Goal: Information Seeking & Learning: Learn about a topic

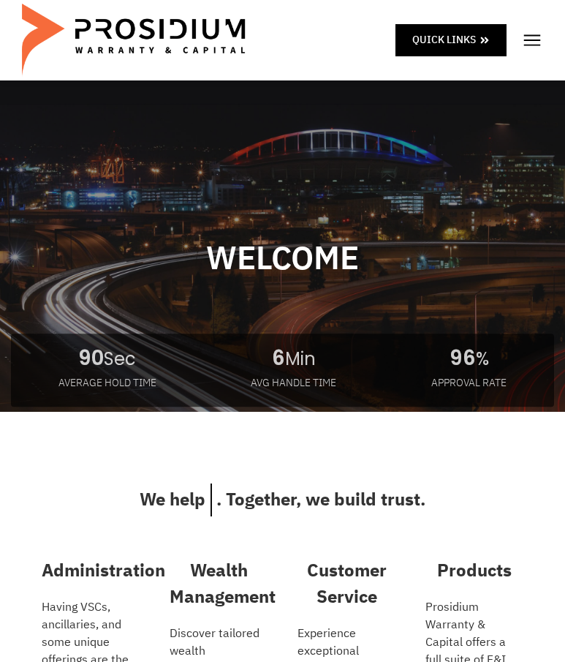
click at [529, 45] on img at bounding box center [533, 40] width 22 height 22
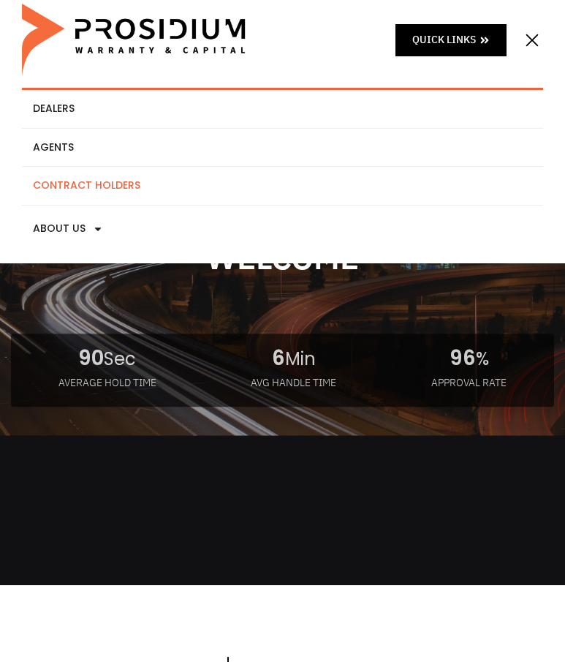
click at [144, 184] on link "Contract Holders" at bounding box center [283, 186] width 522 height 38
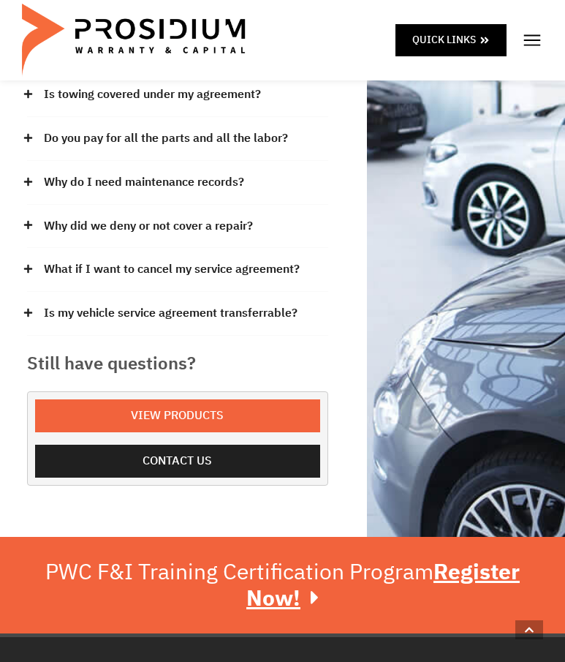
scroll to position [512, 0]
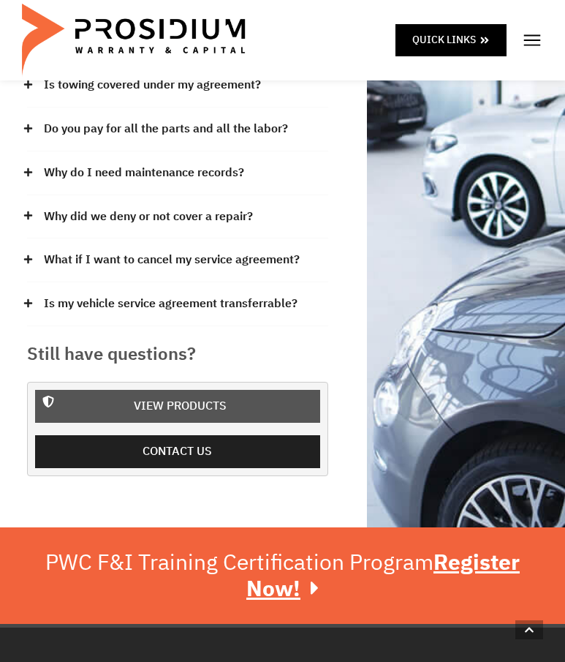
click at [201, 396] on span "View Products" at bounding box center [180, 406] width 93 height 21
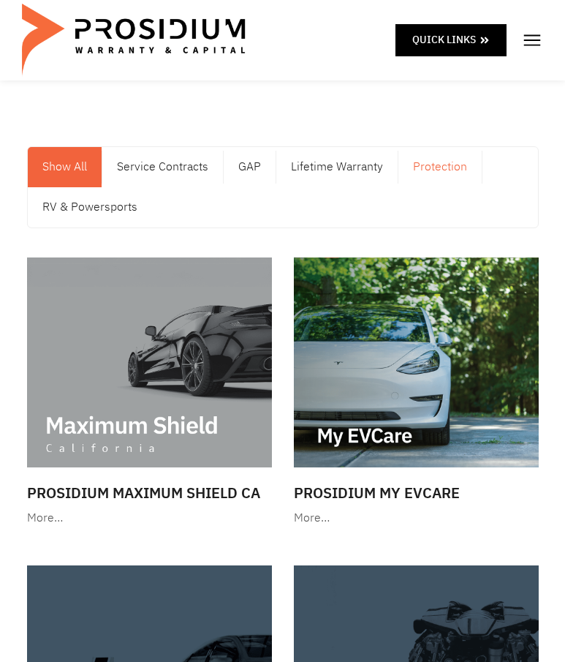
click at [430, 168] on link "Protection" at bounding box center [440, 167] width 83 height 40
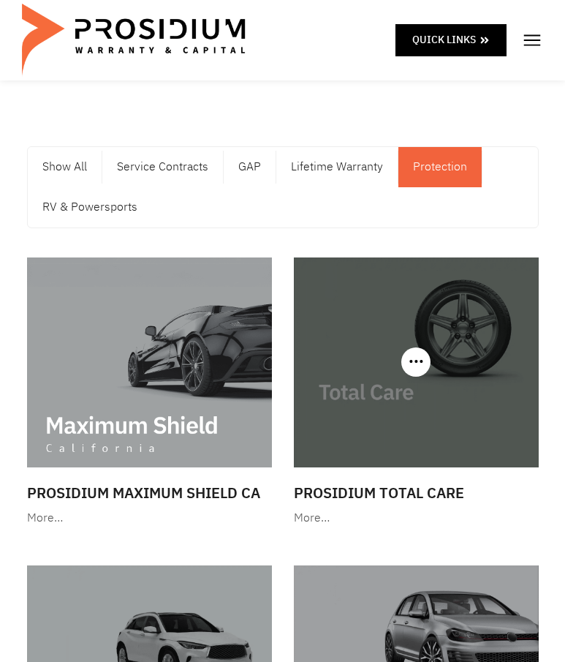
click at [400, 429] on img at bounding box center [416, 363] width 245 height 210
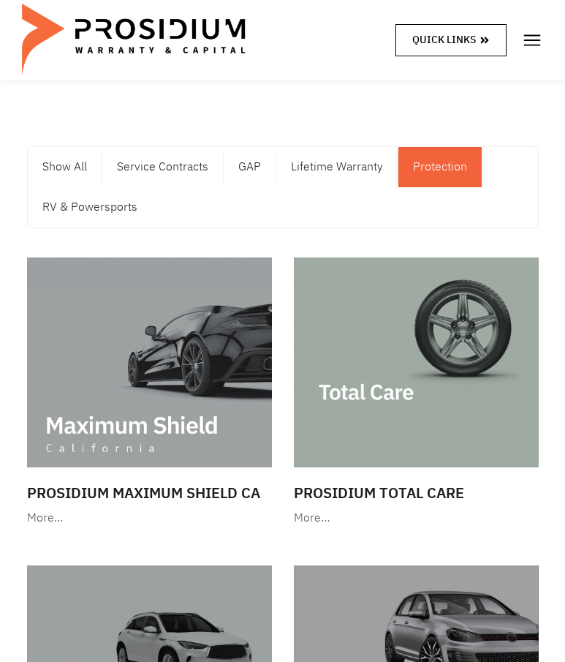
click at [484, 45] on span at bounding box center [485, 40] width 10 height 18
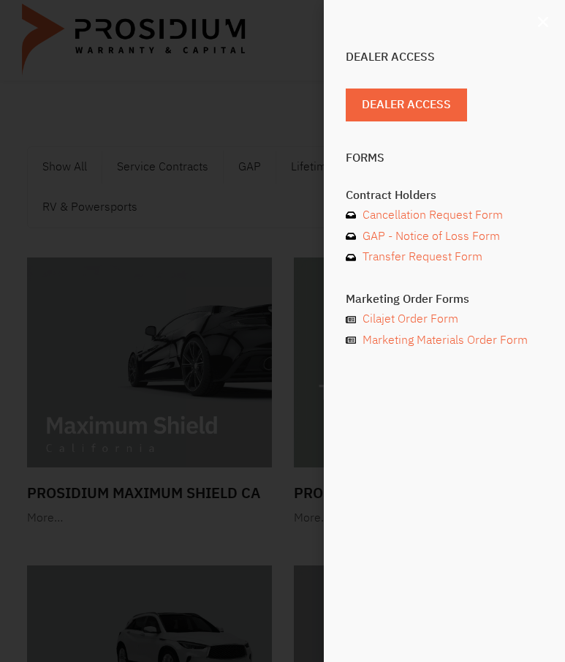
click at [544, 24] on icon "Close" at bounding box center [543, 22] width 15 height 15
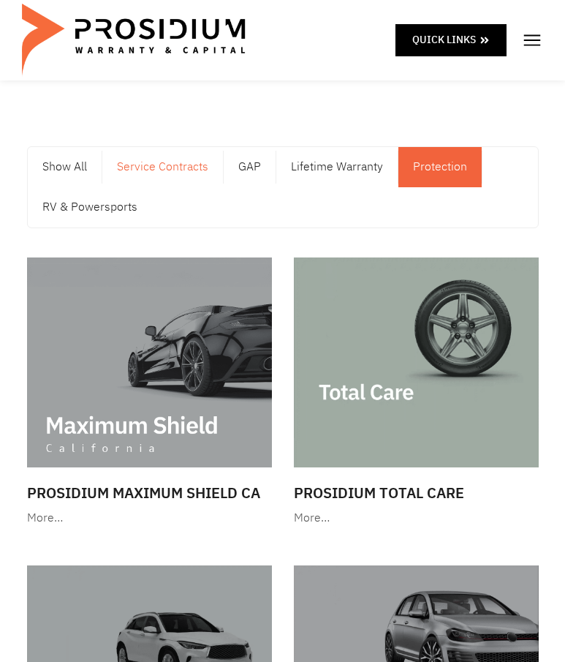
click at [180, 166] on link "Service Contracts" at bounding box center [162, 167] width 121 height 40
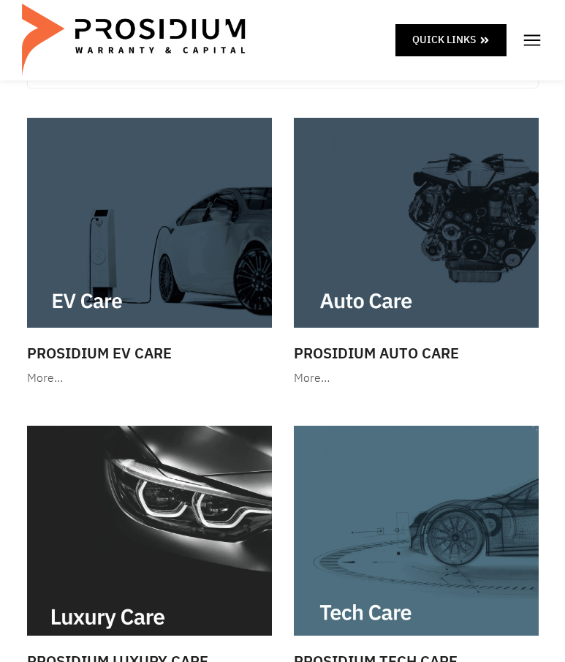
scroll to position [146, 0]
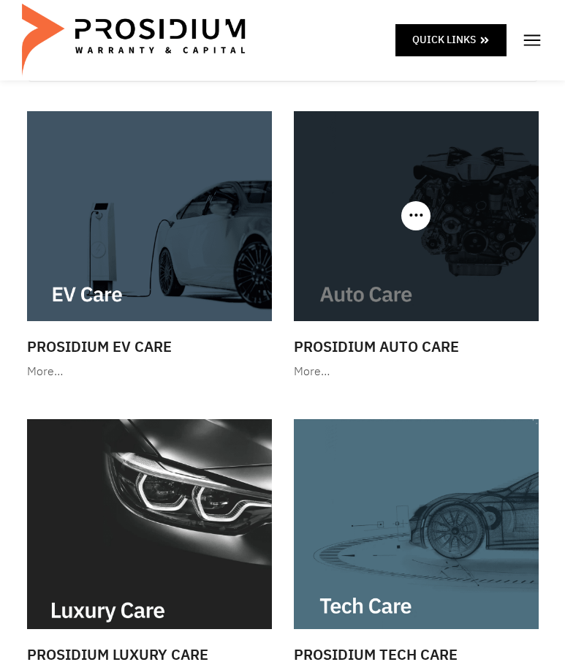
click at [301, 372] on div "More…" at bounding box center [416, 371] width 245 height 21
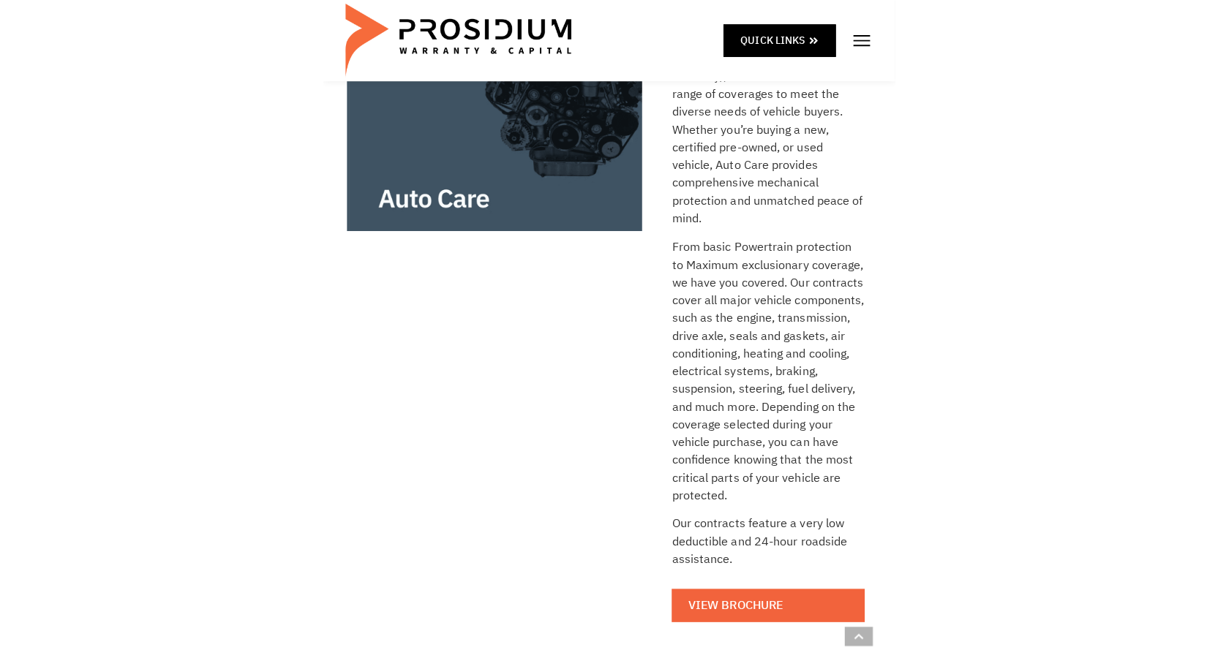
scroll to position [366, 0]
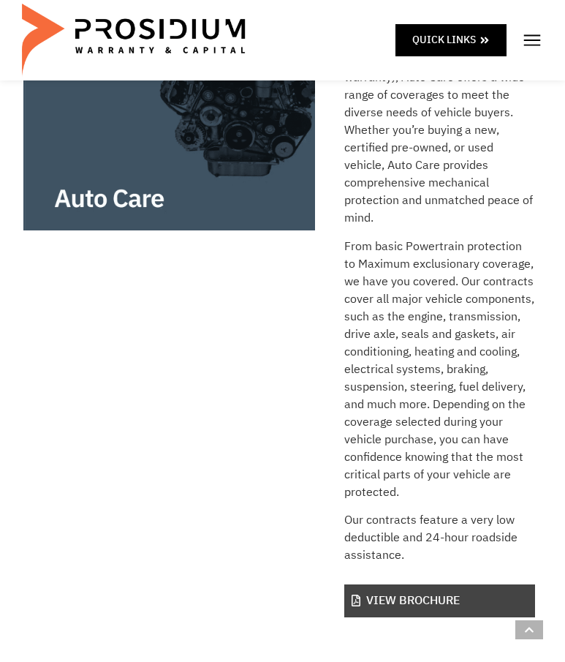
click at [421, 600] on link "View Brochure" at bounding box center [440, 601] width 190 height 33
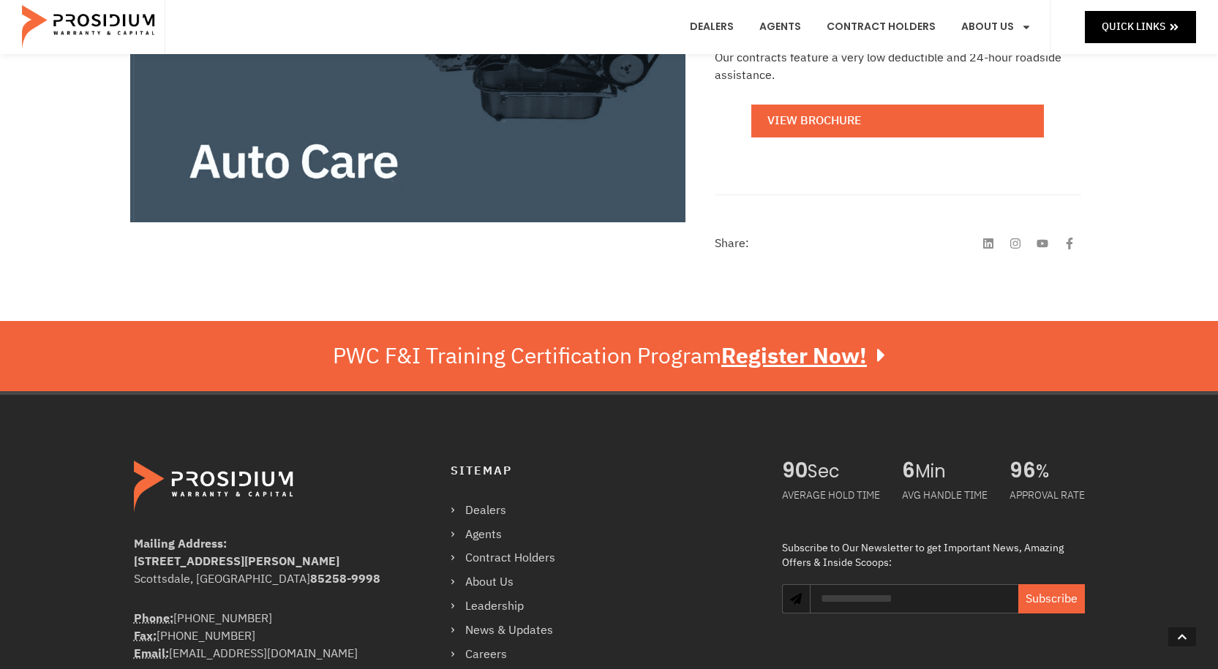
scroll to position [293, 0]
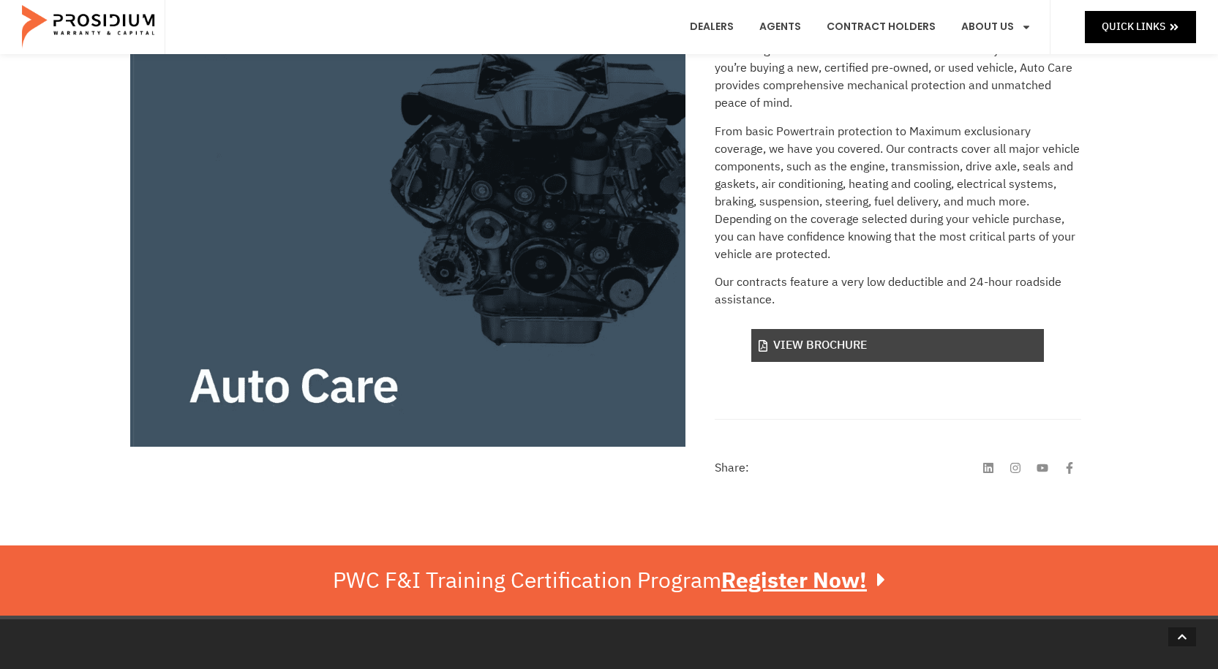
click at [565, 347] on link "View Brochure" at bounding box center [897, 345] width 293 height 33
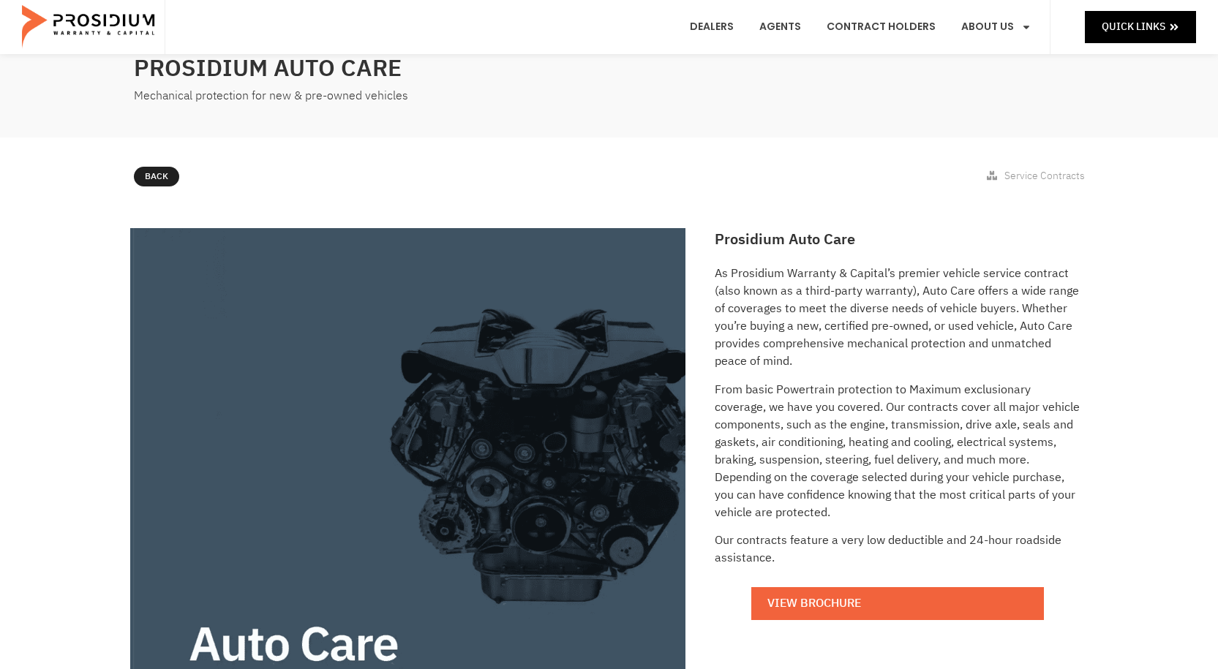
scroll to position [0, 0]
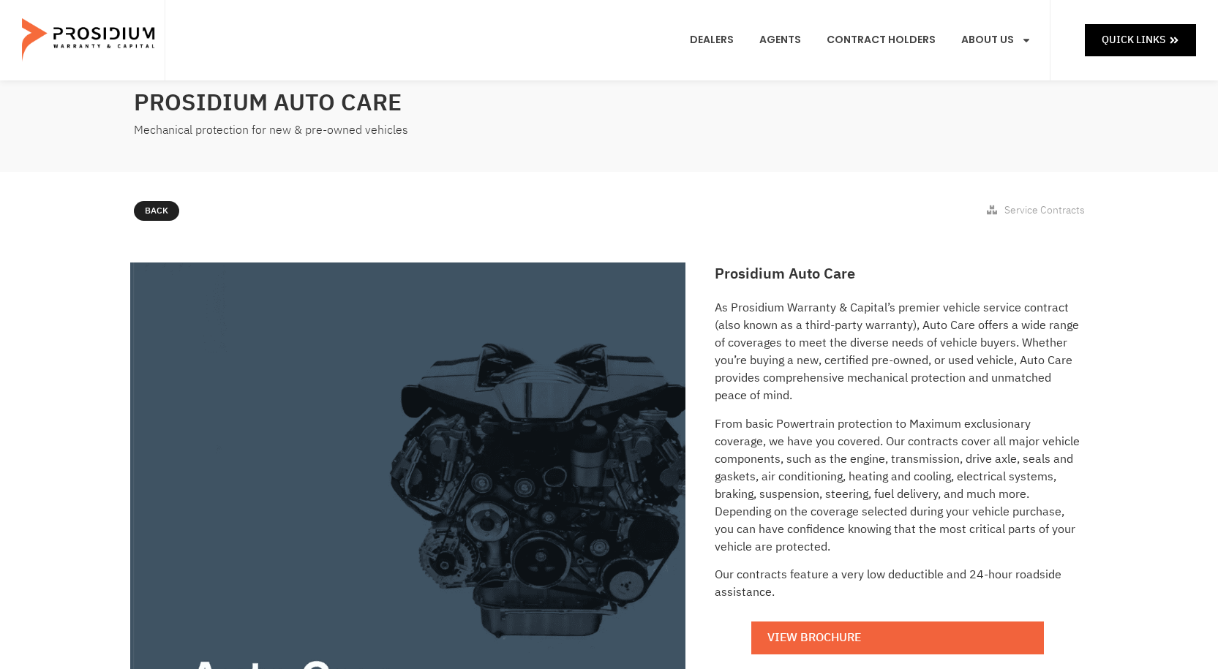
click at [565, 211] on icon at bounding box center [992, 210] width 10 height 9
click at [565, 40] on link "Dealers" at bounding box center [712, 40] width 66 height 54
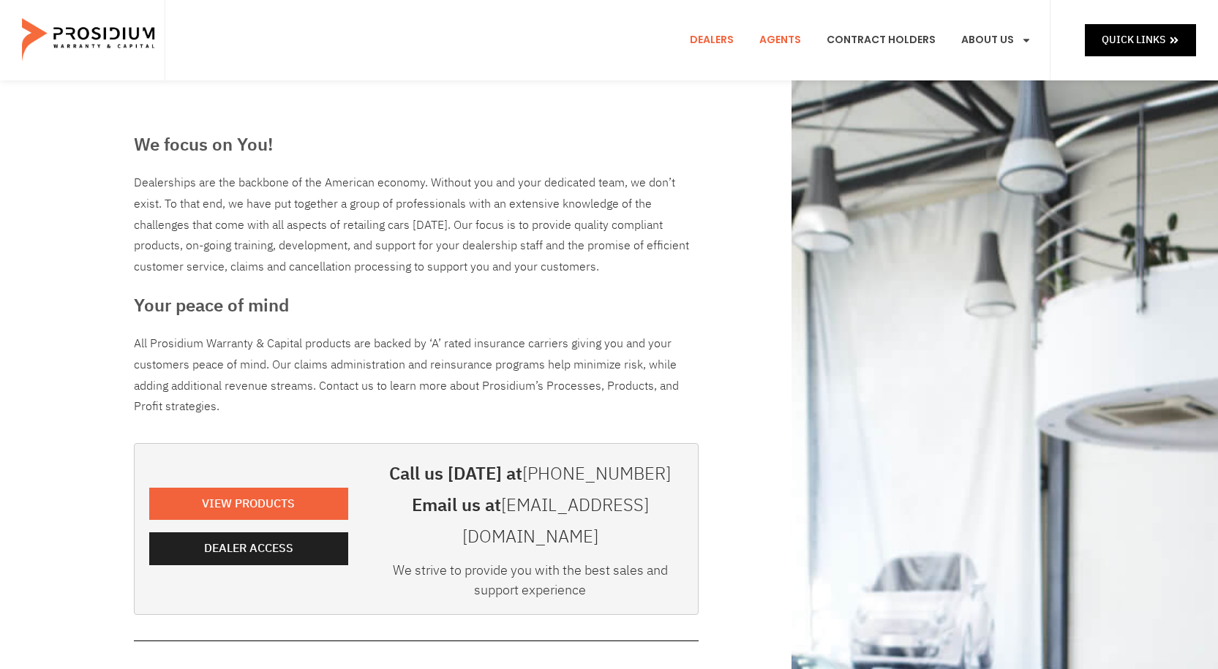
click at [786, 39] on link "Agents" at bounding box center [780, 40] width 64 height 54
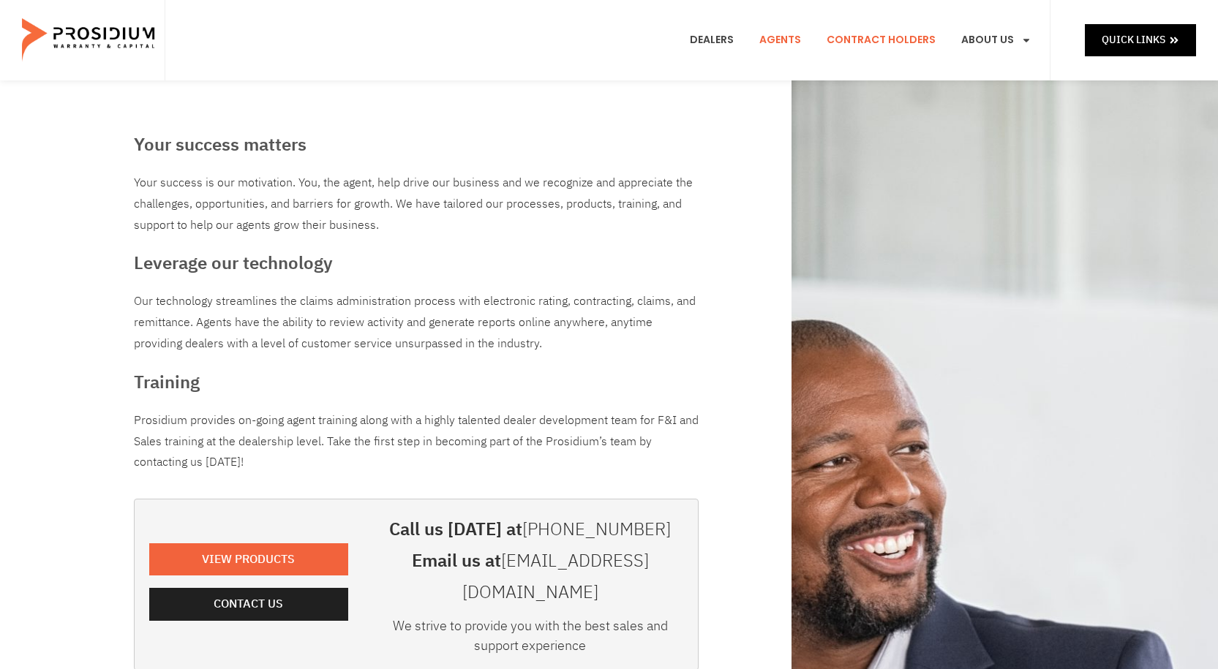
click at [892, 40] on link "Contract Holders" at bounding box center [881, 40] width 131 height 54
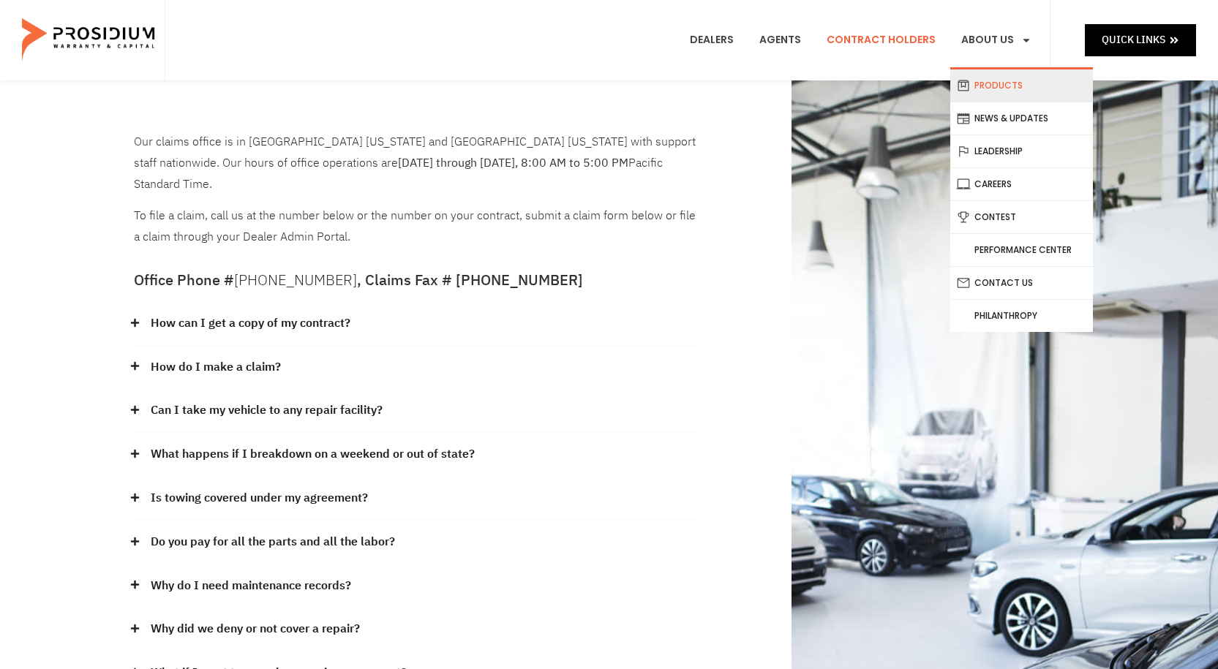
click at [1024, 83] on link "Products" at bounding box center [1021, 85] width 143 height 32
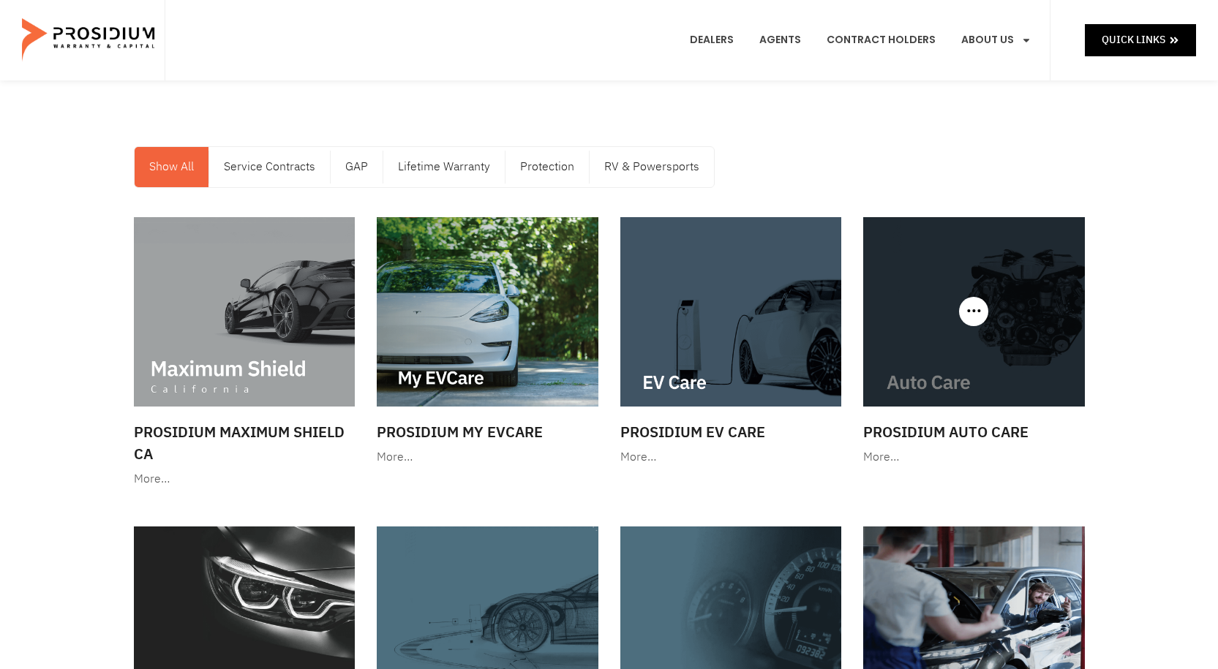
click at [952, 342] on img at bounding box center [974, 311] width 222 height 189
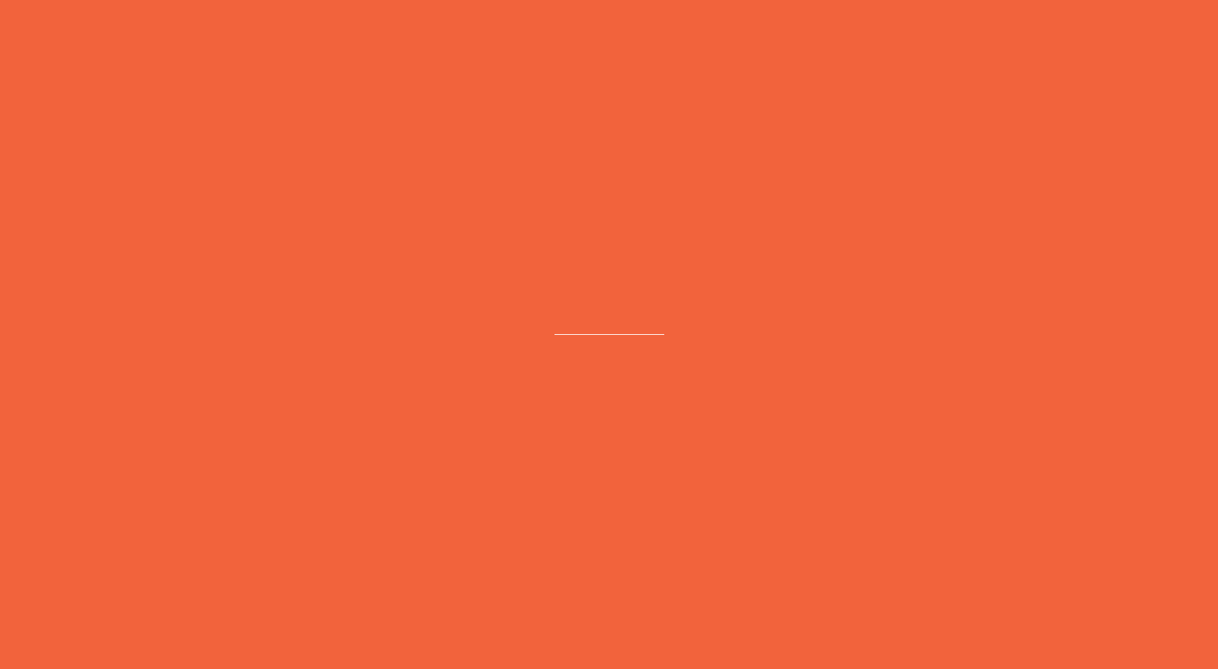
click at [952, 342] on e-page-transition at bounding box center [609, 334] width 1218 height 669
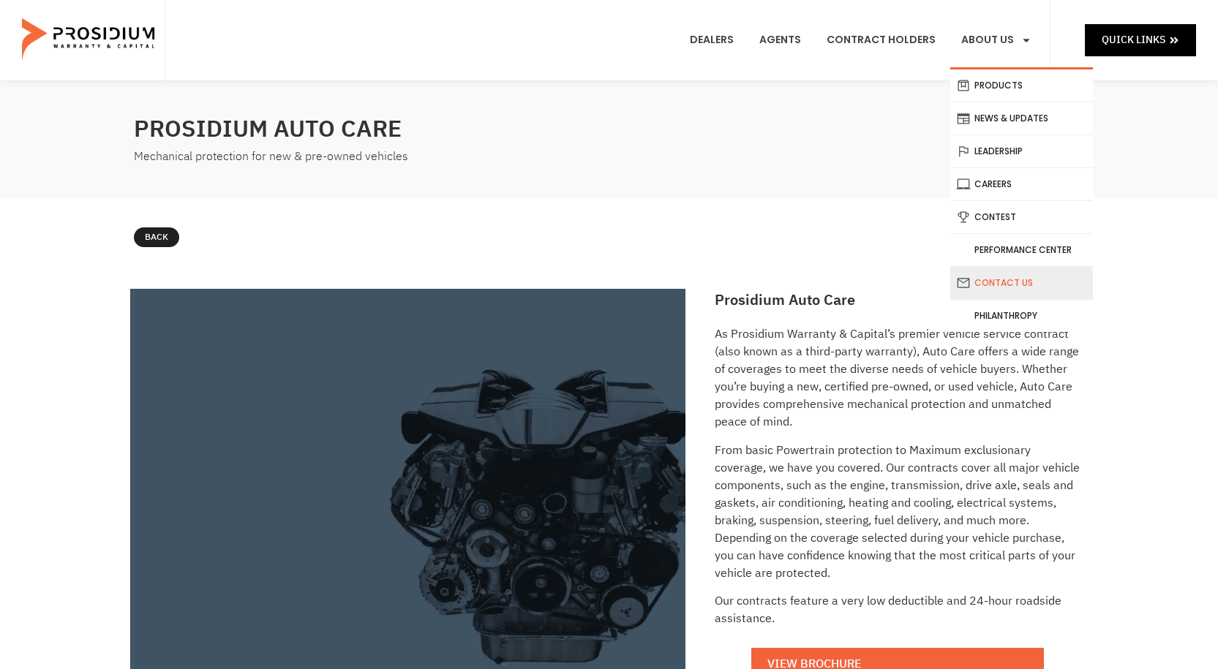
click at [1013, 286] on link "Contact Us" at bounding box center [1021, 283] width 143 height 32
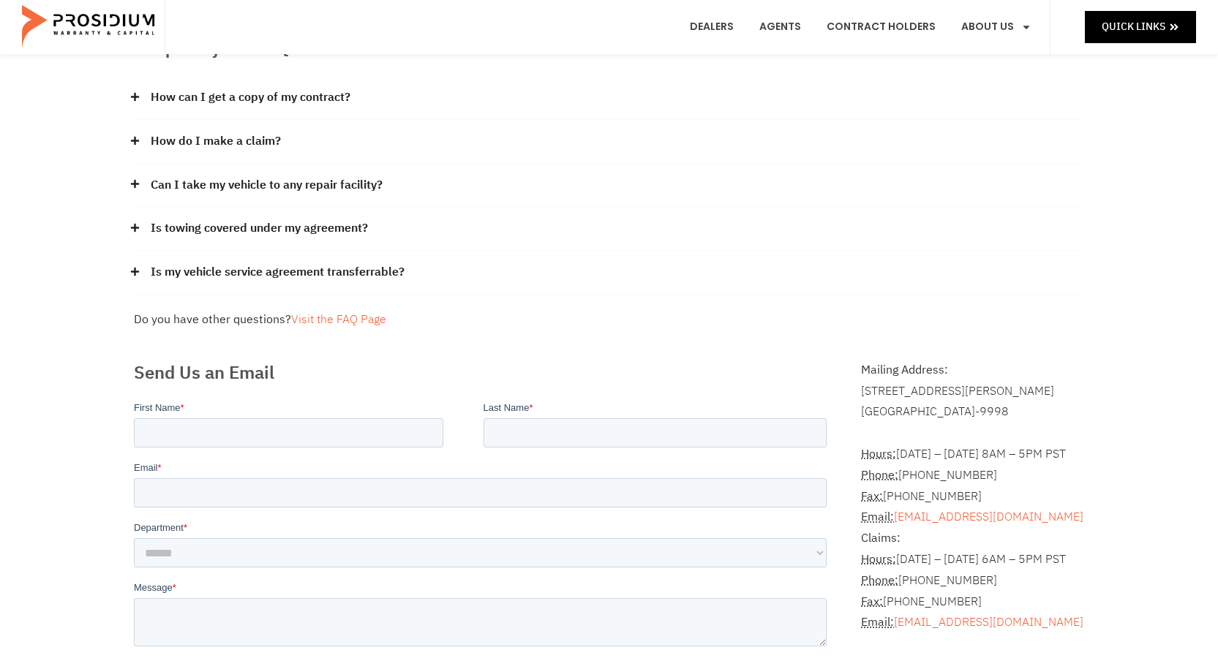
scroll to position [73, 0]
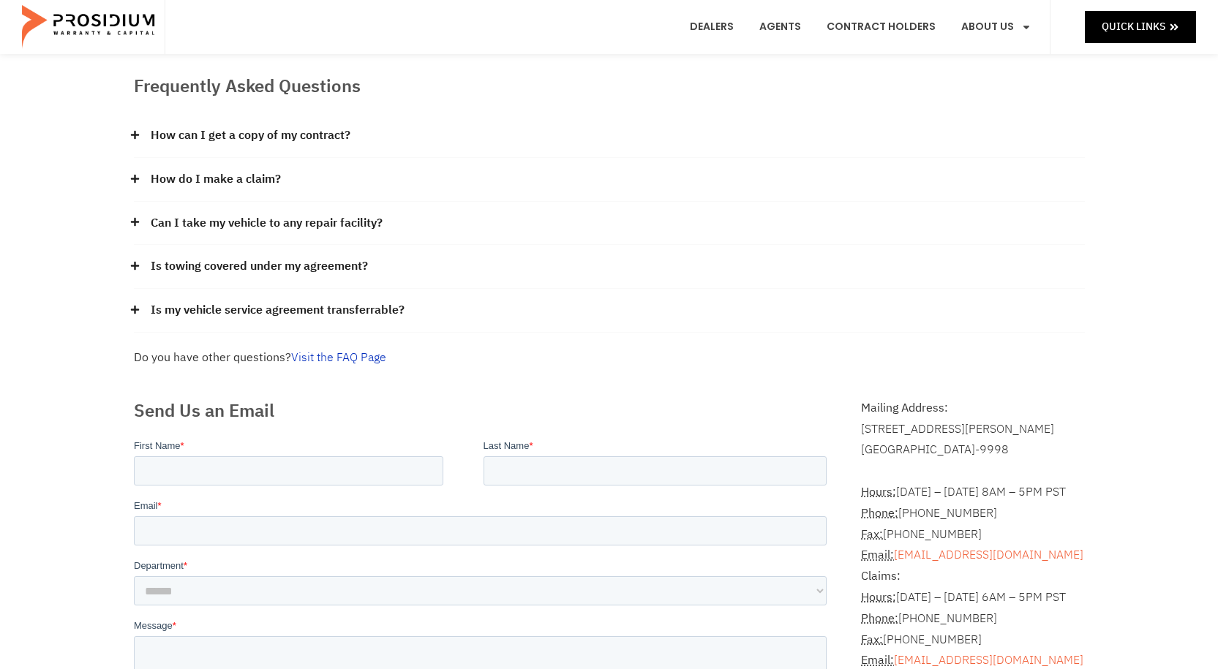
click at [337, 358] on link "Visit the FAQ Page" at bounding box center [338, 358] width 95 height 18
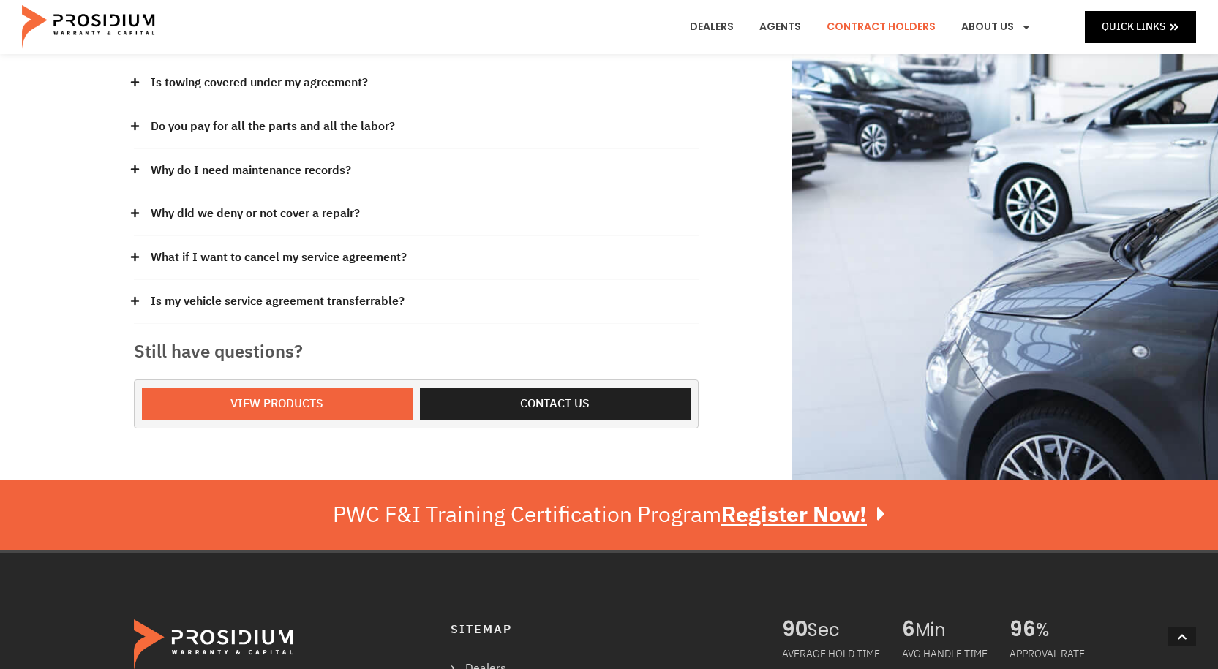
scroll to position [219, 0]
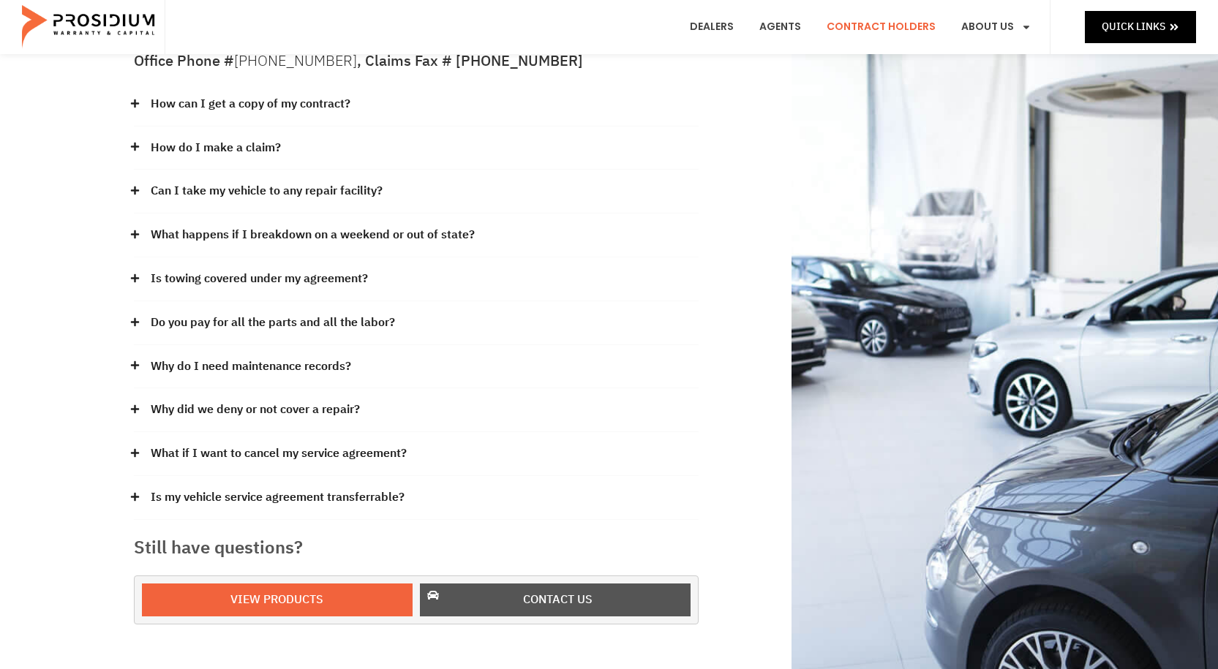
click at [596, 590] on span "Contact us" at bounding box center [558, 600] width 233 height 21
